Goal: Task Accomplishment & Management: Use online tool/utility

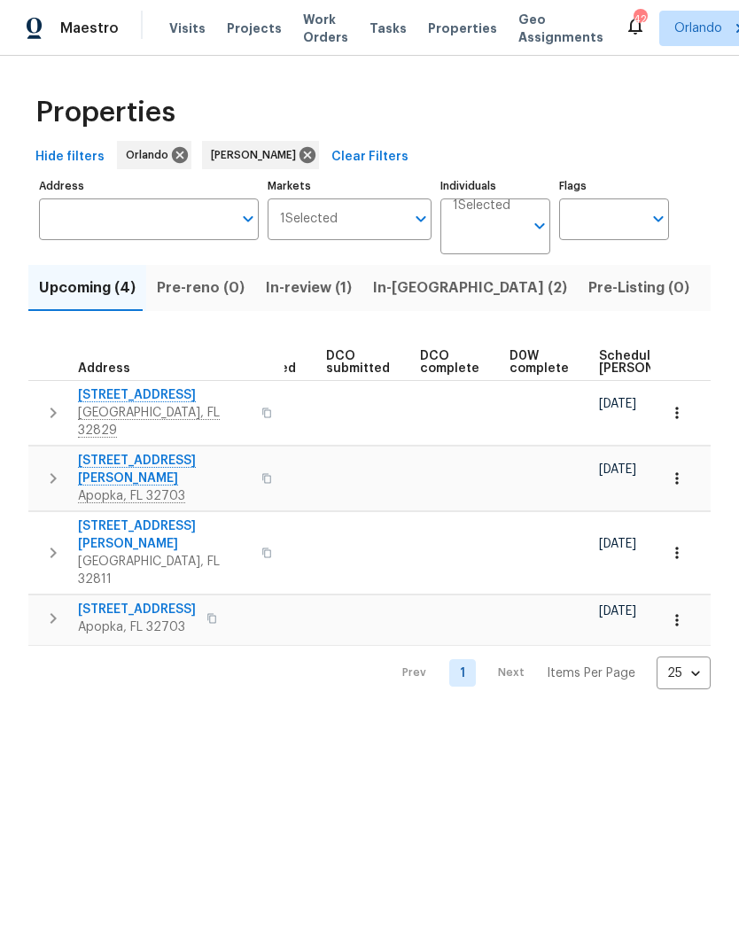
scroll to position [0, 335]
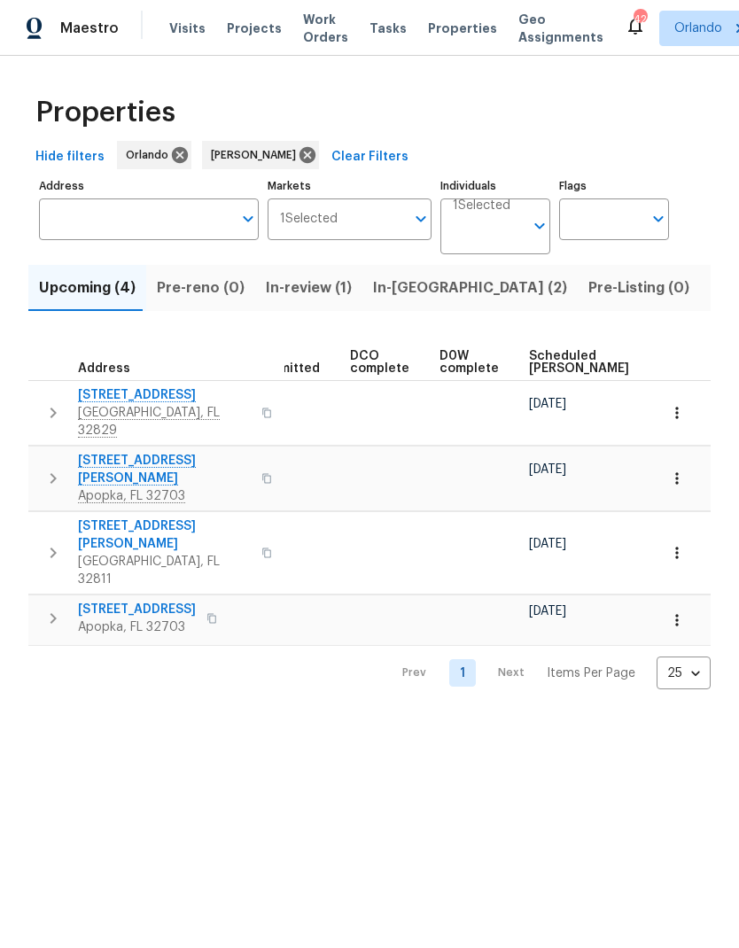
click at [561, 350] on span "Scheduled COE" at bounding box center [579, 362] width 100 height 25
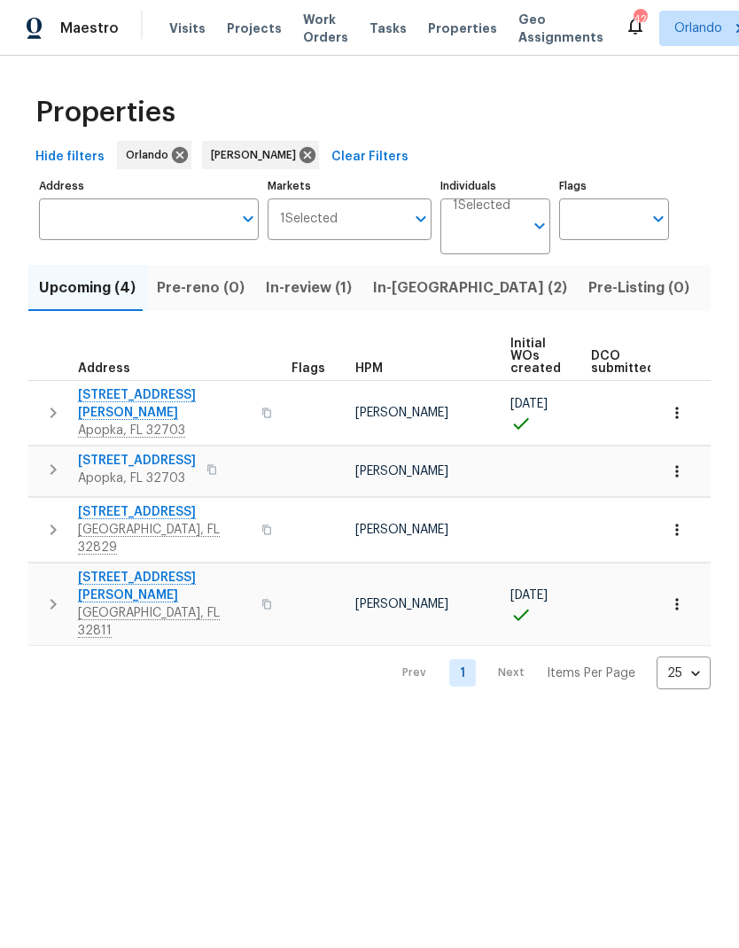
click at [405, 293] on span "In-reno (2)" at bounding box center [470, 288] width 194 height 25
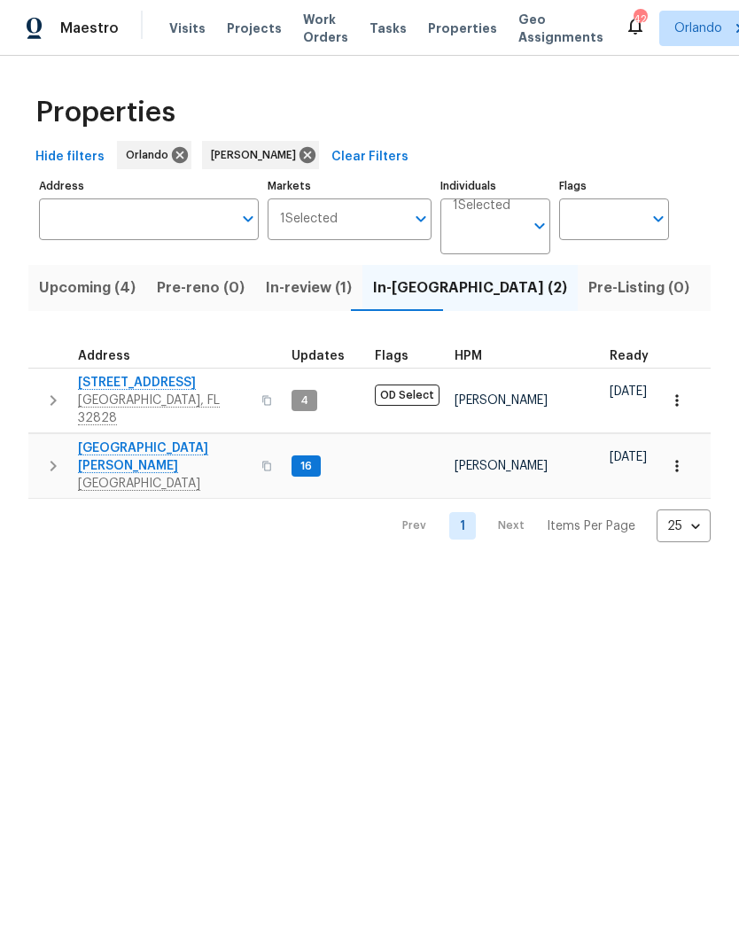
click at [163, 385] on span "2609 Windsorgate Ln" at bounding box center [164, 383] width 173 height 18
click at [146, 441] on span "7618 Brockbank Dr" at bounding box center [164, 456] width 173 height 35
click at [110, 290] on span "Upcoming (4)" at bounding box center [87, 288] width 97 height 25
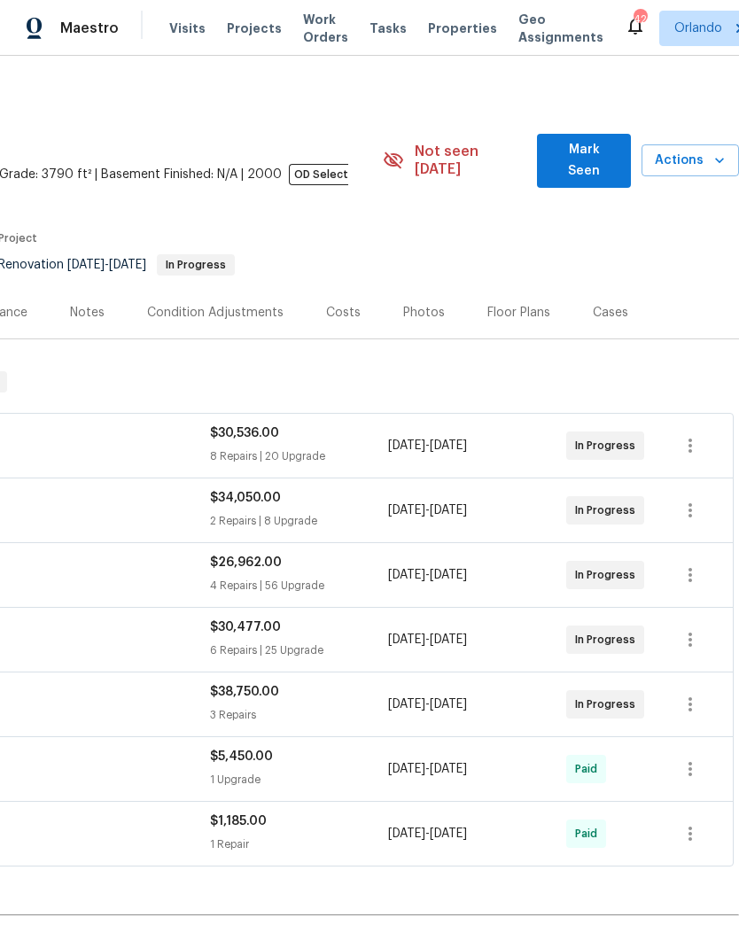
scroll to position [0, 262]
click at [610, 152] on span "Mark Seen" at bounding box center [583, 160] width 65 height 43
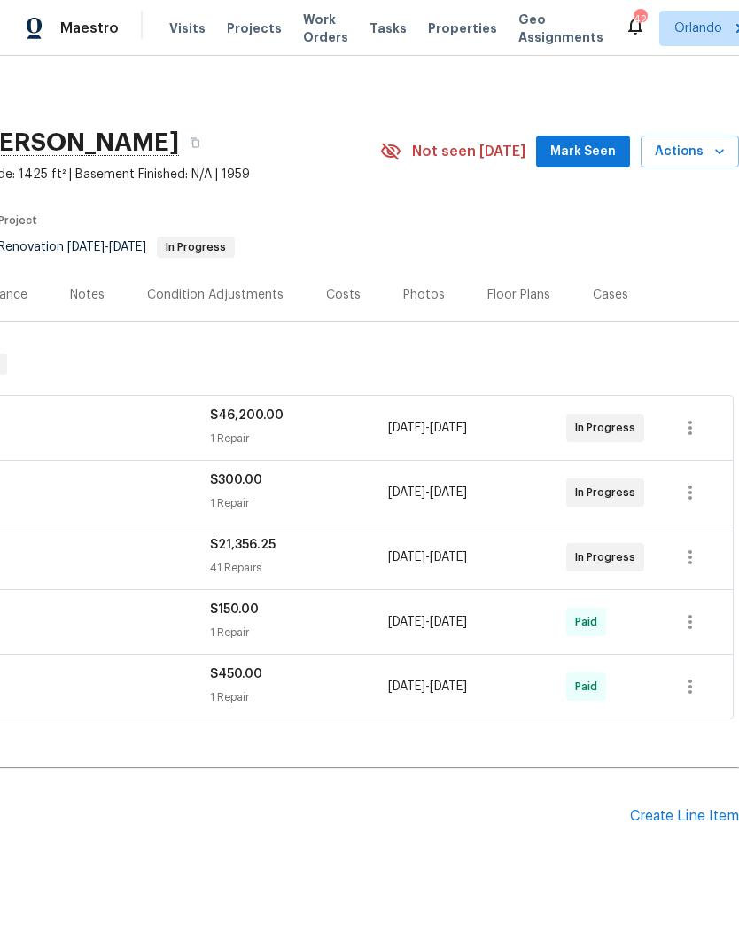
scroll to position [0, 262]
click at [605, 149] on span "Mark Seen" at bounding box center [583, 152] width 66 height 22
